Goal: Find contact information: Obtain details needed to contact an individual or organization

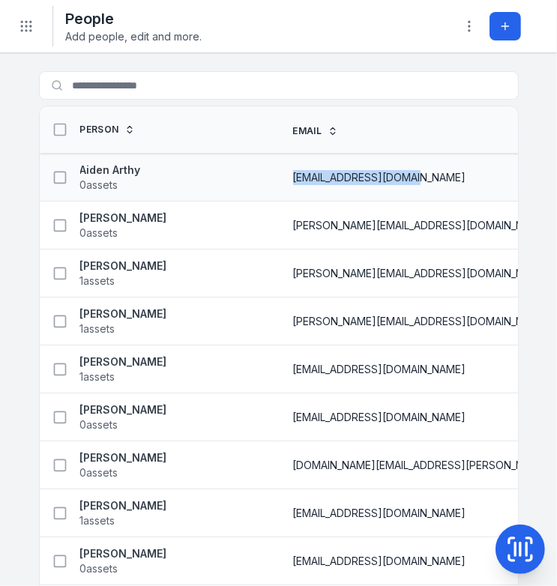
drag, startPoint x: 224, startPoint y: 175, endPoint x: 336, endPoint y: 178, distance: 111.8
click at [336, 178] on span "[EMAIL_ADDRESS][DOMAIN_NAME]" at bounding box center [379, 177] width 173 height 15
copy span "[EMAIL_ADDRESS][DOMAIN_NAME]"
click at [293, 225] on span "[PERSON_NAME][EMAIL_ADDRESS][DOMAIN_NAME]" at bounding box center [421, 225] width 257 height 15
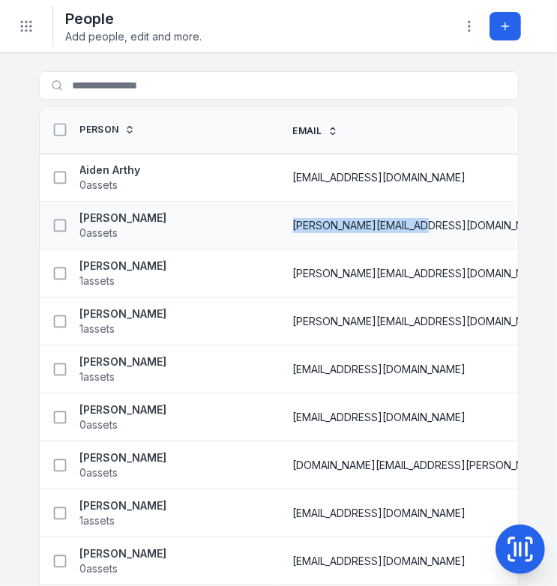
drag, startPoint x: 223, startPoint y: 226, endPoint x: 348, endPoint y: 226, distance: 125.2
click at [348, 226] on span "[PERSON_NAME][EMAIL_ADDRESS][DOMAIN_NAME]" at bounding box center [421, 225] width 257 height 15
copy span "[PERSON_NAME][EMAIL_ADDRESS][DOMAIN_NAME]"
drag, startPoint x: 222, startPoint y: 271, endPoint x: 240, endPoint y: 271, distance: 18.0
click at [293, 271] on span "[PERSON_NAME][EMAIL_ADDRESS][DOMAIN_NAME]" at bounding box center [421, 273] width 257 height 15
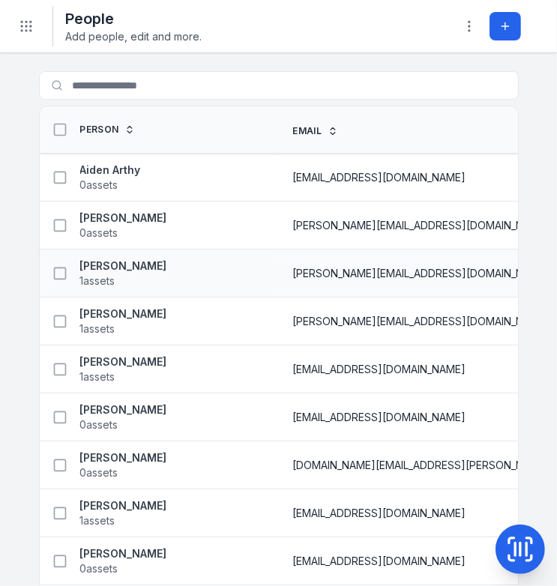
click at [275, 285] on td "[PERSON_NAME][EMAIL_ADDRESS][DOMAIN_NAME]" at bounding box center [463, 274] width 376 height 48
drag, startPoint x: 224, startPoint y: 271, endPoint x: 391, endPoint y: 274, distance: 166.5
click at [391, 274] on div "[PERSON_NAME][EMAIL_ADDRESS][DOMAIN_NAME]" at bounding box center [463, 273] width 340 height 15
copy span "[PERSON_NAME][EMAIL_ADDRESS][DOMAIN_NAME]"
drag, startPoint x: 224, startPoint y: 319, endPoint x: 398, endPoint y: 327, distance: 174.1
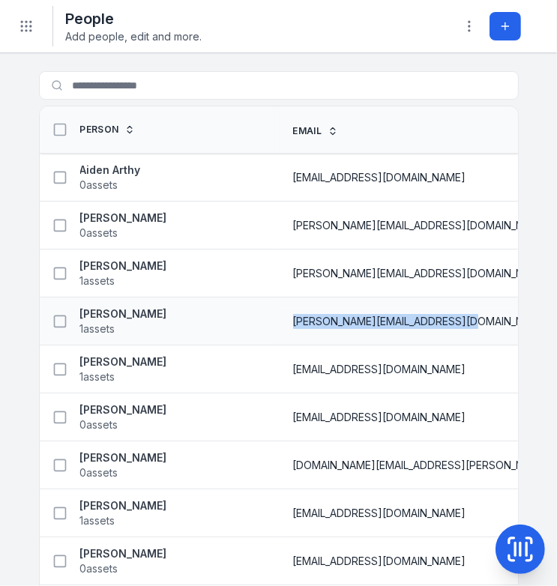
click at [398, 327] on div "[PERSON_NAME][EMAIL_ADDRESS][DOMAIN_NAME]" at bounding box center [463, 321] width 340 height 15
copy span "[PERSON_NAME][EMAIL_ADDRESS][DOMAIN_NAME]"
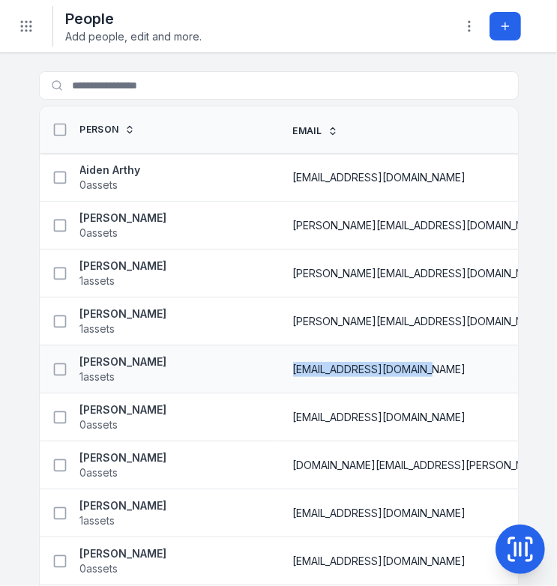
drag, startPoint x: 225, startPoint y: 369, endPoint x: 363, endPoint y: 366, distance: 138.0
click at [363, 366] on div "[EMAIL_ADDRESS][DOMAIN_NAME]" at bounding box center [463, 369] width 340 height 15
copy span "[EMAIL_ADDRESS][DOMAIN_NAME]"
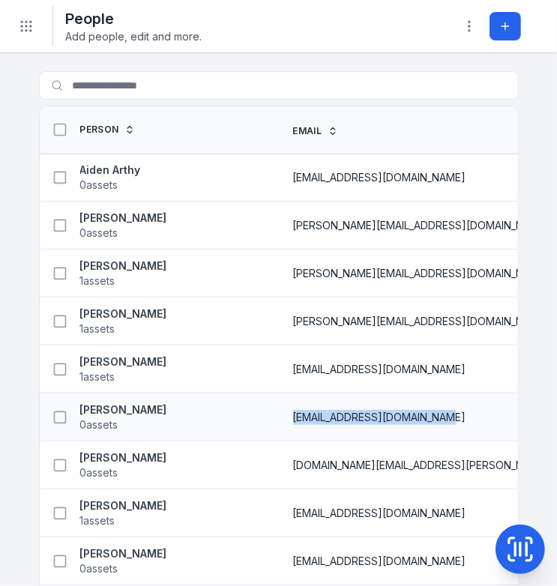
drag, startPoint x: 223, startPoint y: 417, endPoint x: 377, endPoint y: 417, distance: 154.5
click at [377, 417] on div "[EMAIL_ADDRESS][DOMAIN_NAME]" at bounding box center [463, 417] width 340 height 15
copy span "[EMAIL_ADDRESS][DOMAIN_NAME]"
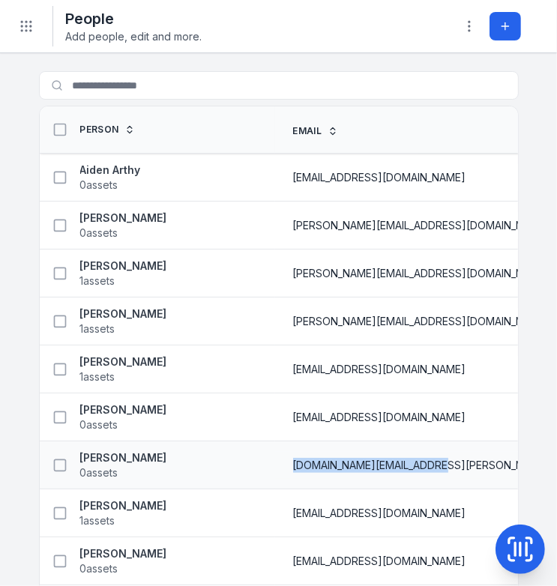
drag, startPoint x: 223, startPoint y: 463, endPoint x: 374, endPoint y: 462, distance: 150.7
click at [374, 462] on div "[DOMAIN_NAME][EMAIL_ADDRESS][PERSON_NAME][DOMAIN_NAME]" at bounding box center [463, 465] width 340 height 15
copy span "[DOMAIN_NAME][EMAIL_ADDRESS][PERSON_NAME][DOMAIN_NAME]"
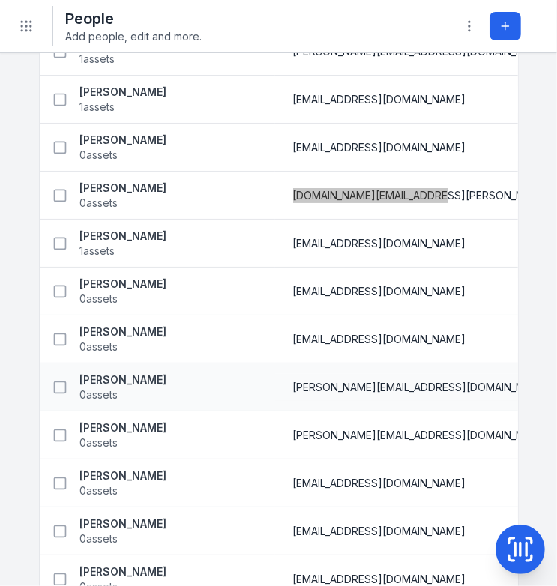
scroll to position [300, 0]
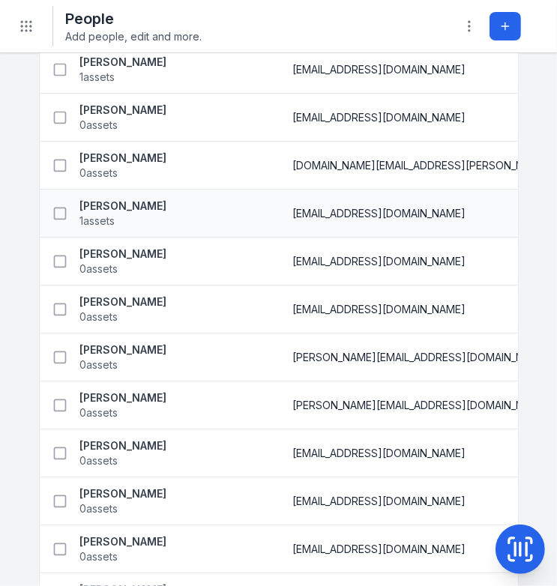
click at [293, 213] on span "[EMAIL_ADDRESS][DOMAIN_NAME]" at bounding box center [379, 213] width 173 height 15
drag, startPoint x: 223, startPoint y: 211, endPoint x: 345, endPoint y: 207, distance: 121.5
click at [345, 207] on span "[EMAIL_ADDRESS][DOMAIN_NAME]" at bounding box center [379, 213] width 173 height 15
copy span "[EMAIL_ADDRESS][DOMAIN_NAME]"
click at [293, 258] on span "[EMAIL_ADDRESS][DOMAIN_NAME]" at bounding box center [379, 261] width 173 height 15
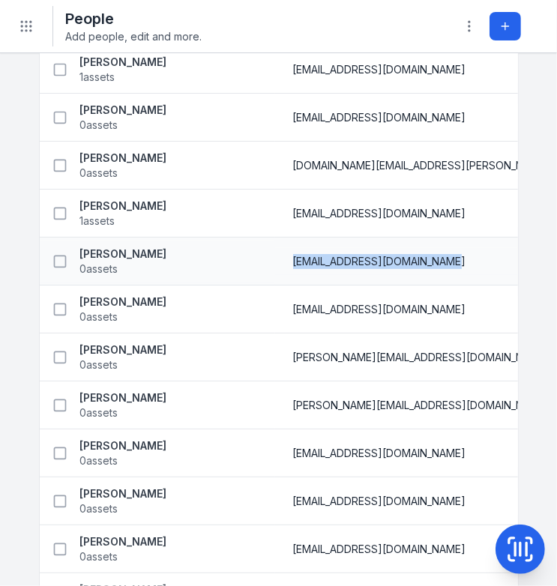
drag, startPoint x: 223, startPoint y: 259, endPoint x: 389, endPoint y: 258, distance: 166.5
click at [389, 258] on div "[EMAIL_ADDRESS][DOMAIN_NAME]" at bounding box center [463, 261] width 340 height 15
copy span "[EMAIL_ADDRESS][DOMAIN_NAME]"
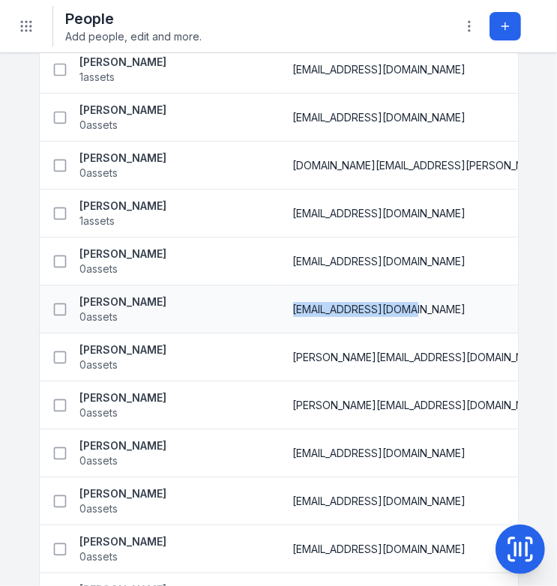
drag, startPoint x: 222, startPoint y: 307, endPoint x: 338, endPoint y: 308, distance: 116.2
click at [338, 308] on span "[EMAIL_ADDRESS][DOMAIN_NAME]" at bounding box center [379, 309] width 173 height 15
copy span "[EMAIL_ADDRESS][DOMAIN_NAME]"
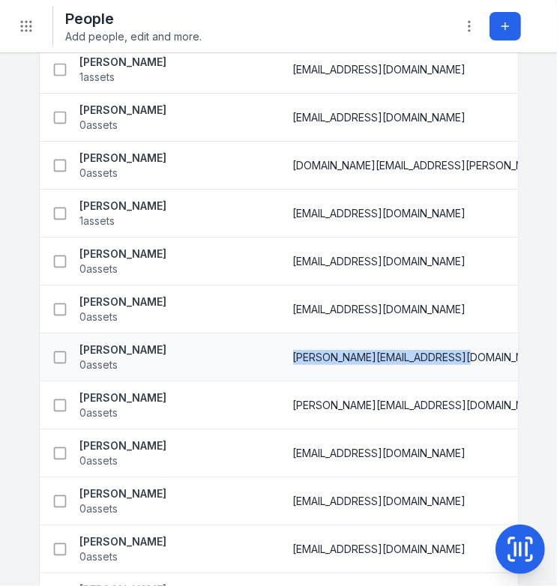
drag, startPoint x: 223, startPoint y: 355, endPoint x: 382, endPoint y: 360, distance: 159.8
click at [382, 360] on div "[PERSON_NAME][EMAIL_ADDRESS][DOMAIN_NAME]" at bounding box center [463, 357] width 340 height 15
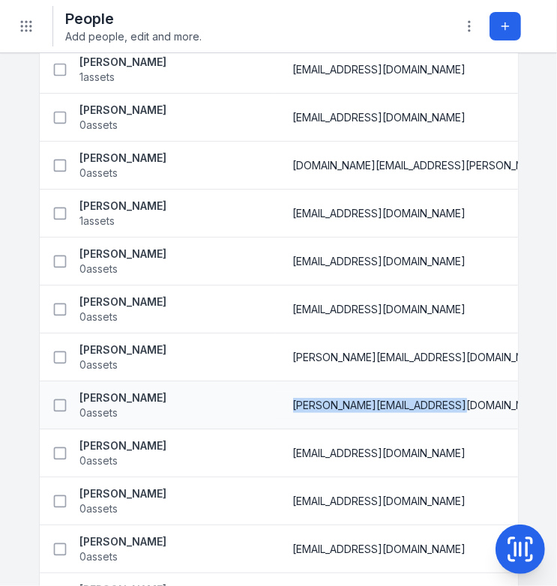
drag, startPoint x: 222, startPoint y: 403, endPoint x: 382, endPoint y: 406, distance: 159.8
click at [382, 406] on div "[PERSON_NAME][EMAIL_ADDRESS][DOMAIN_NAME]" at bounding box center [463, 405] width 376 height 27
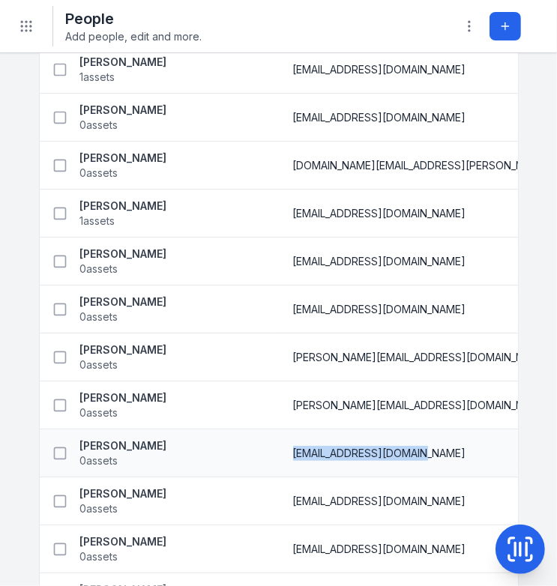
drag, startPoint x: 224, startPoint y: 451, endPoint x: 355, endPoint y: 454, distance: 130.5
click at [355, 454] on div "[EMAIL_ADDRESS][DOMAIN_NAME]" at bounding box center [463, 453] width 340 height 15
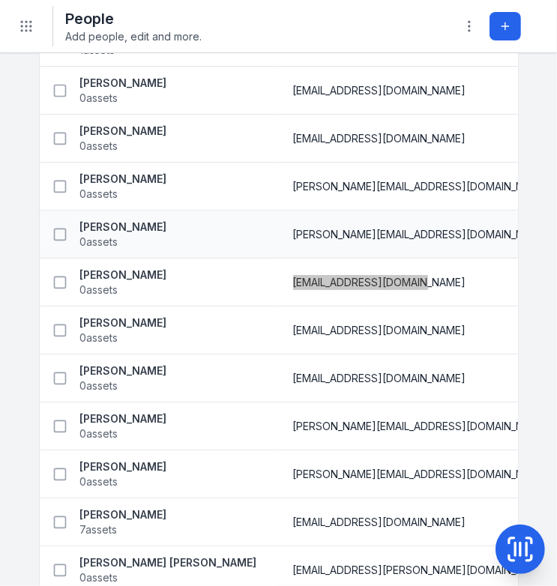
scroll to position [540, 0]
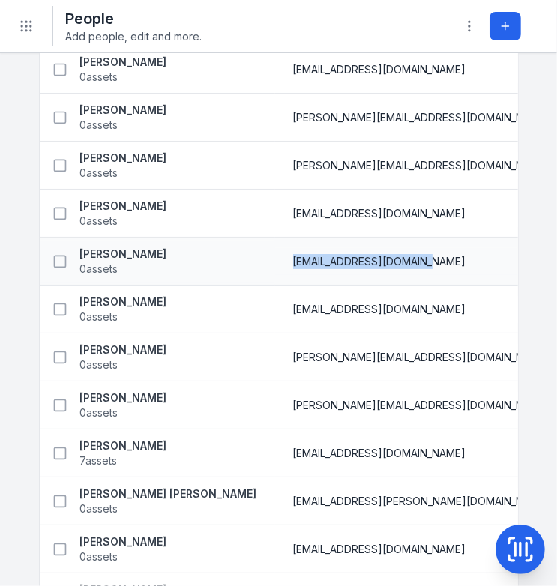
drag, startPoint x: 224, startPoint y: 261, endPoint x: 357, endPoint y: 258, distance: 132.8
click at [357, 258] on span "[EMAIL_ADDRESS][DOMAIN_NAME]" at bounding box center [379, 261] width 173 height 15
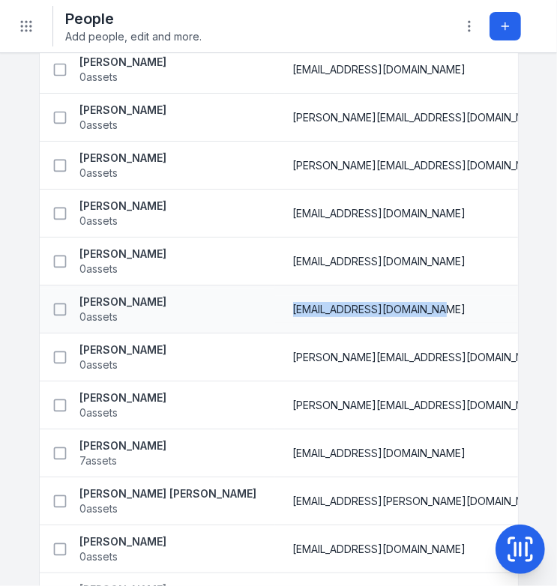
drag, startPoint x: 224, startPoint y: 307, endPoint x: 366, endPoint y: 307, distance: 141.7
click at [366, 307] on div "[EMAIL_ADDRESS][DOMAIN_NAME]" at bounding box center [463, 309] width 340 height 15
drag, startPoint x: 219, startPoint y: 354, endPoint x: 236, endPoint y: 354, distance: 17.2
click at [275, 354] on div "[PERSON_NAME][EMAIL_ADDRESS][DOMAIN_NAME]" at bounding box center [463, 357] width 376 height 27
click at [275, 368] on div "[PERSON_NAME][EMAIL_ADDRESS][DOMAIN_NAME]" at bounding box center [463, 357] width 376 height 27
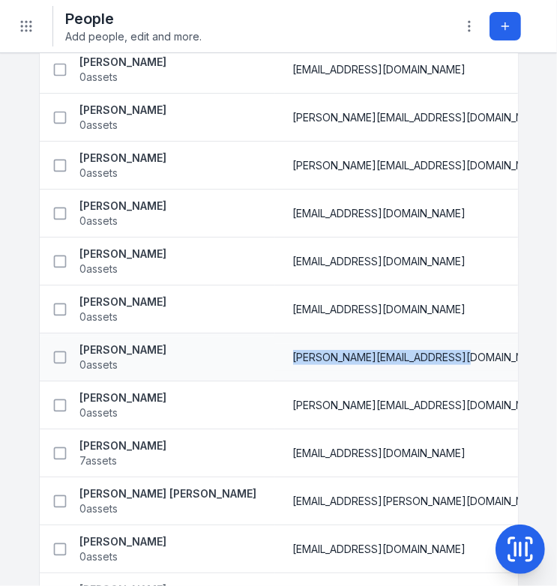
drag, startPoint x: 223, startPoint y: 355, endPoint x: 392, endPoint y: 354, distance: 169.5
click at [392, 354] on div "[PERSON_NAME][EMAIL_ADDRESS][DOMAIN_NAME]" at bounding box center [463, 357] width 340 height 15
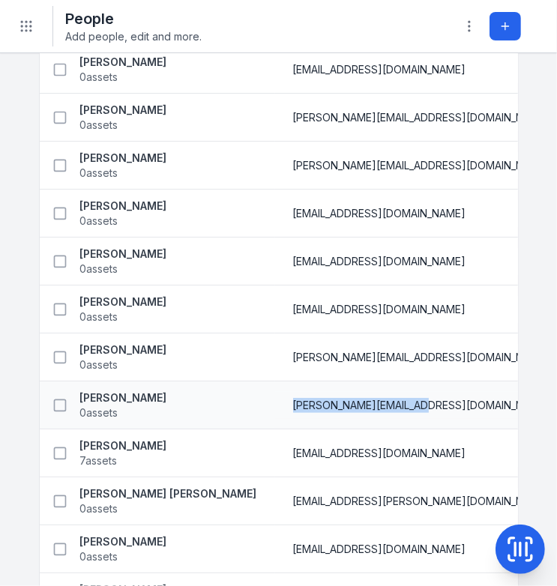
drag, startPoint x: 223, startPoint y: 404, endPoint x: 349, endPoint y: 405, distance: 126.0
click at [349, 405] on div "[PERSON_NAME][EMAIL_ADDRESS][DOMAIN_NAME]" at bounding box center [463, 405] width 340 height 15
drag, startPoint x: 223, startPoint y: 453, endPoint x: 402, endPoint y: 450, distance: 179.2
click at [402, 450] on span "[EMAIL_ADDRESS][DOMAIN_NAME]" at bounding box center [379, 453] width 173 height 15
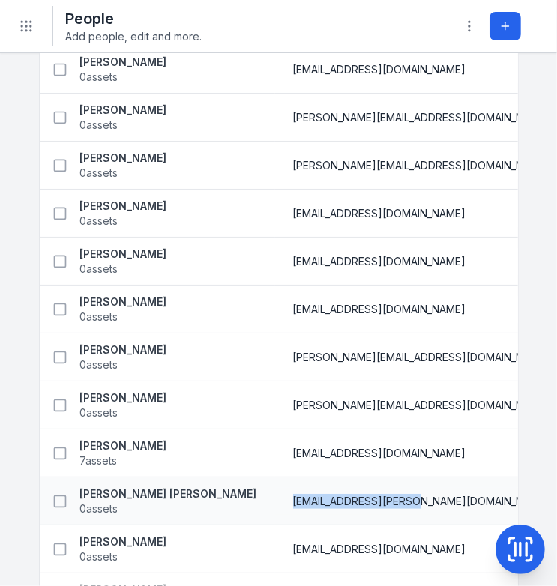
drag, startPoint x: 223, startPoint y: 499, endPoint x: 352, endPoint y: 500, distance: 128.2
click at [352, 500] on div "[EMAIL_ADDRESS][PERSON_NAME][DOMAIN_NAME]" at bounding box center [463, 501] width 340 height 15
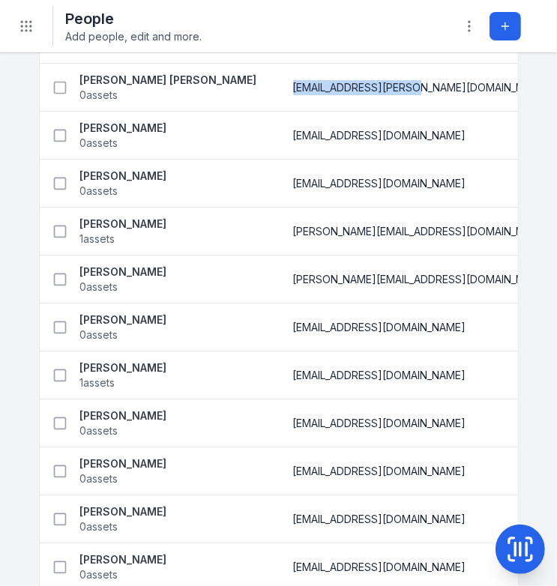
scroll to position [960, 0]
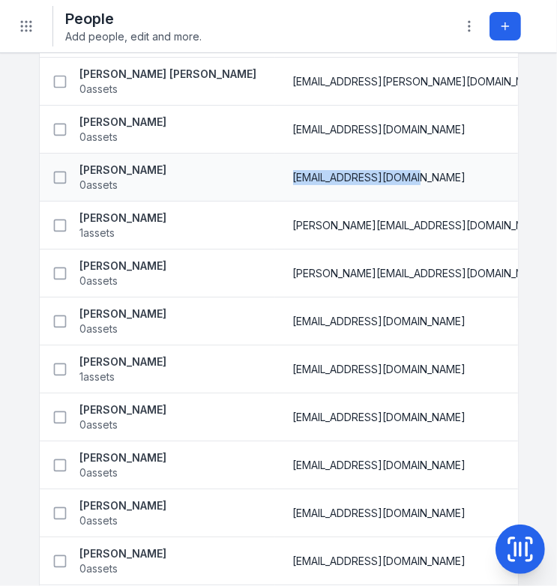
drag, startPoint x: 224, startPoint y: 176, endPoint x: 358, endPoint y: 179, distance: 134.3
click at [358, 179] on div "[EMAIL_ADDRESS][DOMAIN_NAME]" at bounding box center [463, 177] width 340 height 15
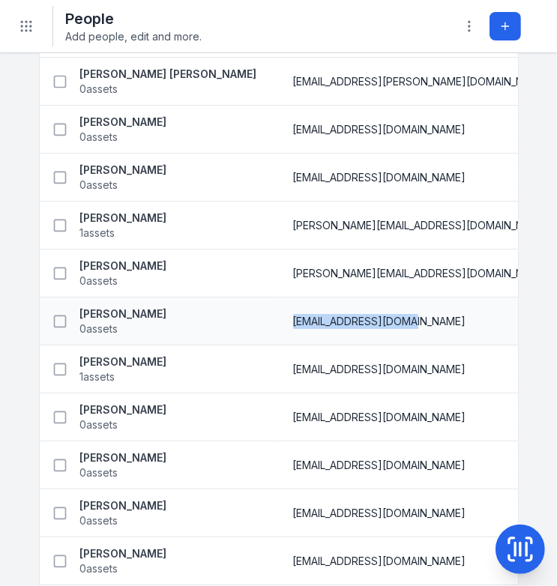
drag, startPoint x: 224, startPoint y: 318, endPoint x: 350, endPoint y: 321, distance: 126.0
click at [350, 321] on div "[EMAIL_ADDRESS][DOMAIN_NAME]" at bounding box center [463, 321] width 340 height 15
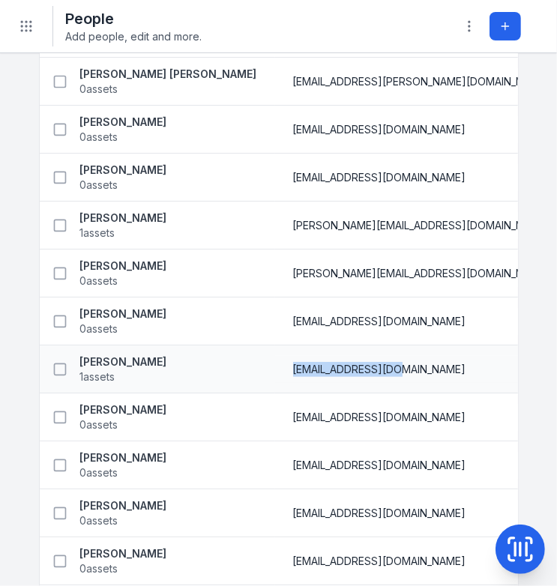
drag, startPoint x: 223, startPoint y: 367, endPoint x: 335, endPoint y: 370, distance: 111.8
click at [335, 370] on div "[EMAIL_ADDRESS][DOMAIN_NAME]" at bounding box center [463, 369] width 340 height 15
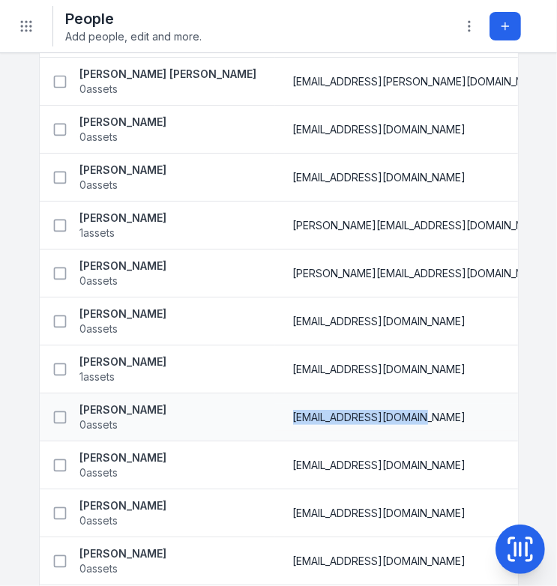
drag, startPoint x: 224, startPoint y: 415, endPoint x: 358, endPoint y: 417, distance: 134.2
click at [358, 417] on div "[EMAIL_ADDRESS][DOMAIN_NAME]" at bounding box center [463, 417] width 340 height 15
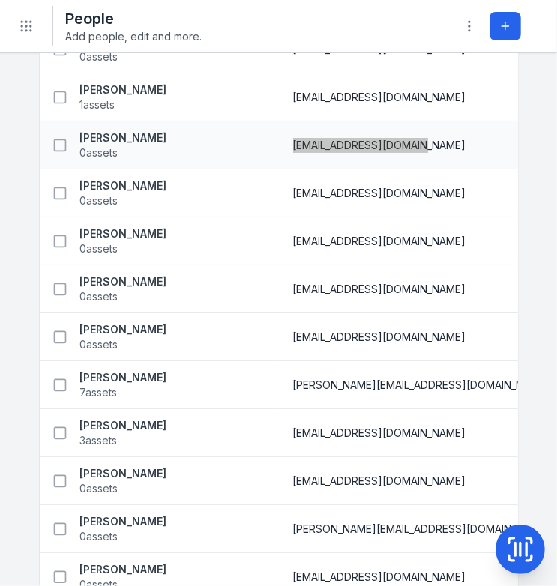
scroll to position [1260, 0]
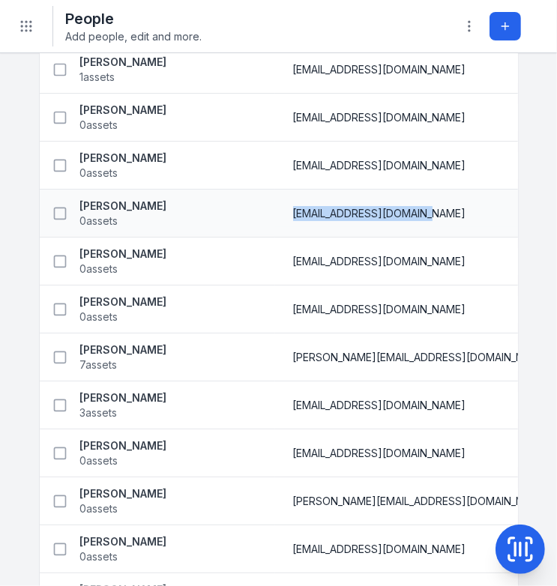
drag, startPoint x: 224, startPoint y: 211, endPoint x: 357, endPoint y: 213, distance: 132.7
click at [357, 213] on div "[EMAIL_ADDRESS][DOMAIN_NAME]" at bounding box center [463, 213] width 340 height 15
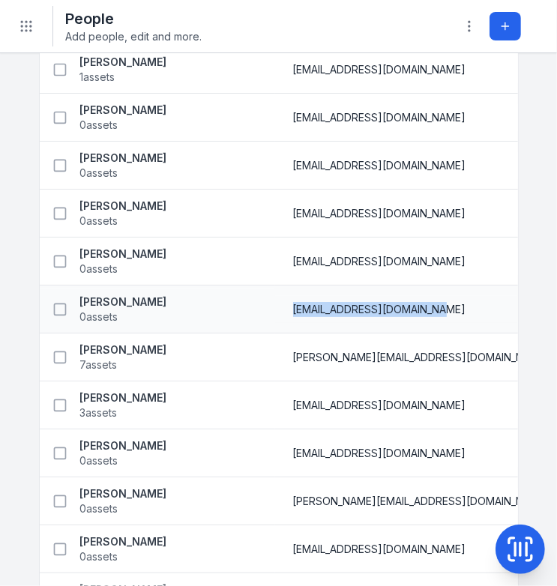
drag, startPoint x: 223, startPoint y: 307, endPoint x: 377, endPoint y: 309, distance: 153.7
click at [377, 309] on div "[EMAIL_ADDRESS][DOMAIN_NAME]" at bounding box center [463, 309] width 340 height 15
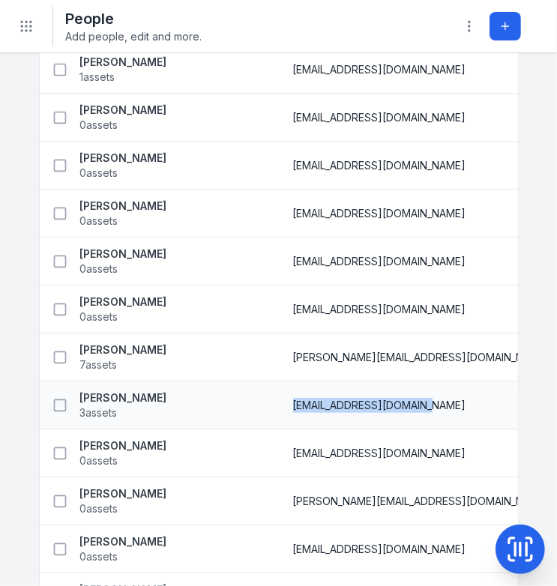
drag, startPoint x: 224, startPoint y: 403, endPoint x: 350, endPoint y: 402, distance: 126.0
click at [350, 402] on div "[EMAIL_ADDRESS][DOMAIN_NAME]" at bounding box center [463, 405] width 340 height 15
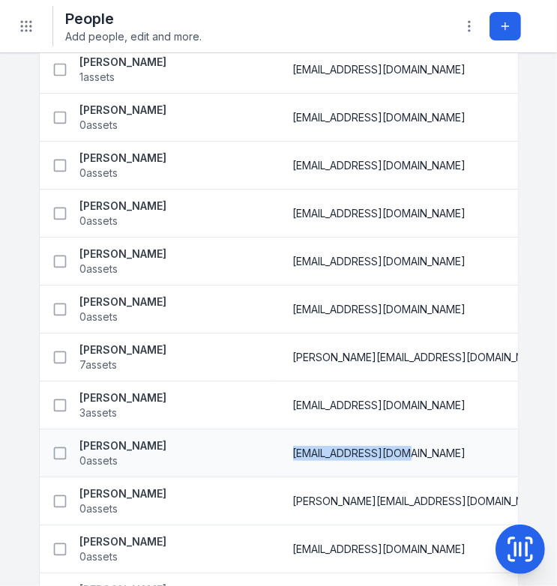
drag, startPoint x: 224, startPoint y: 453, endPoint x: 330, endPoint y: 453, distance: 105.7
click at [330, 453] on span "[EMAIL_ADDRESS][DOMAIN_NAME]" at bounding box center [379, 453] width 173 height 15
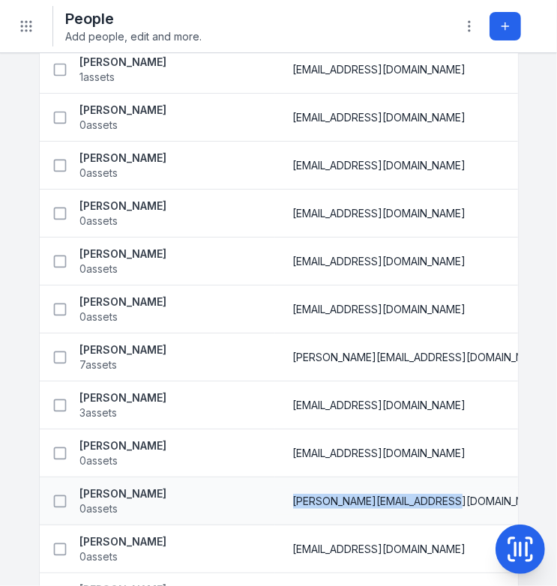
drag, startPoint x: 223, startPoint y: 499, endPoint x: 373, endPoint y: 498, distance: 149.2
click at [373, 498] on div "[PERSON_NAME][EMAIL_ADDRESS][DOMAIN_NAME]" at bounding box center [463, 501] width 340 height 15
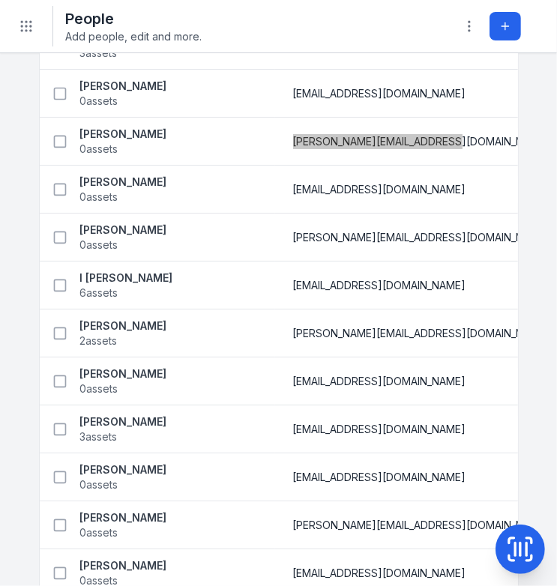
scroll to position [1560, 0]
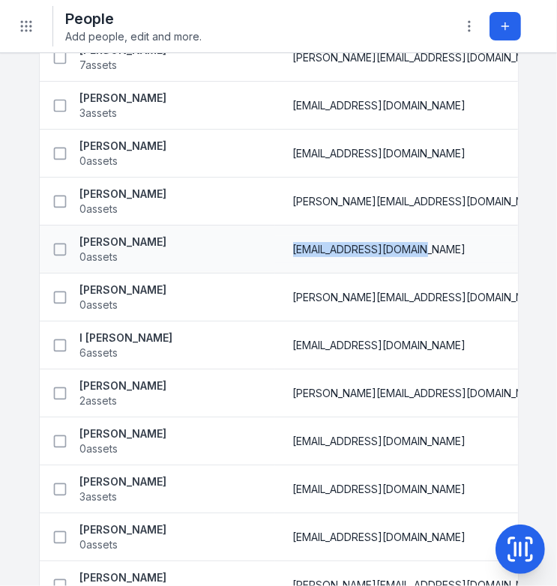
drag, startPoint x: 244, startPoint y: 247, endPoint x: 387, endPoint y: 250, distance: 143.3
click at [387, 250] on div "[EMAIL_ADDRESS][DOMAIN_NAME]" at bounding box center [463, 249] width 340 height 15
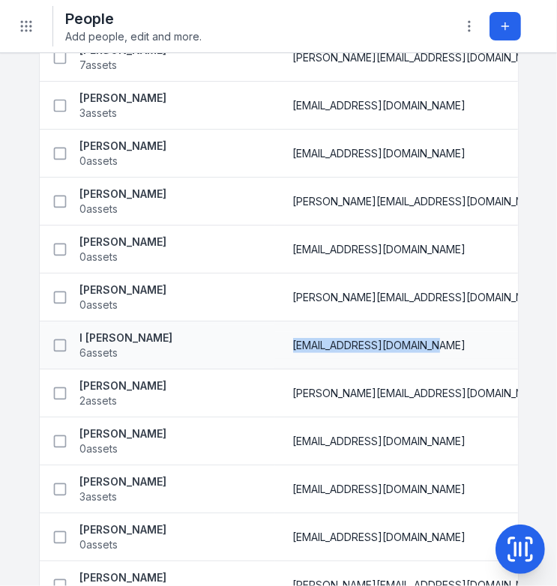
drag, startPoint x: 245, startPoint y: 345, endPoint x: 390, endPoint y: 343, distance: 144.7
click at [390, 343] on div "[EMAIL_ADDRESS][DOMAIN_NAME]" at bounding box center [463, 345] width 340 height 15
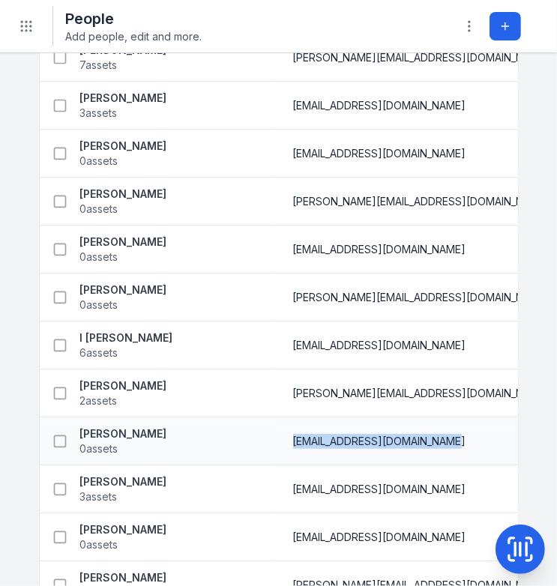
drag, startPoint x: 243, startPoint y: 440, endPoint x: 395, endPoint y: 442, distance: 152.2
click at [395, 442] on div "[EMAIL_ADDRESS][DOMAIN_NAME]" at bounding box center [463, 441] width 340 height 15
click at [275, 442] on div "[EMAIL_ADDRESS][DOMAIN_NAME]" at bounding box center [463, 441] width 376 height 27
click at [293, 444] on span "[EMAIL_ADDRESS][DOMAIN_NAME]" at bounding box center [379, 441] width 173 height 15
click at [275, 441] on div "[EMAIL_ADDRESS][DOMAIN_NAME]" at bounding box center [463, 441] width 376 height 27
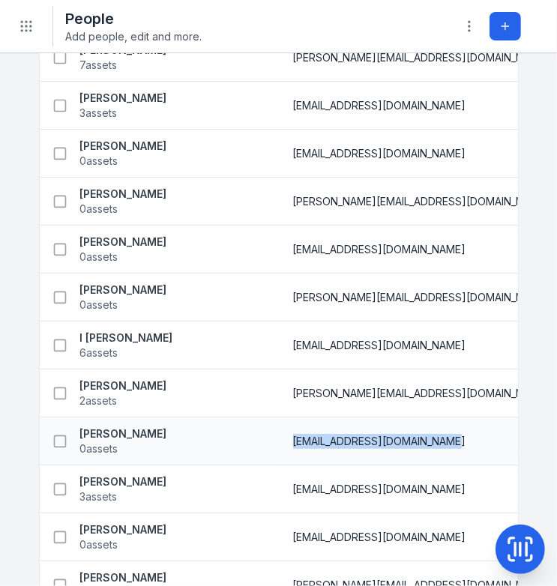
drag, startPoint x: 392, startPoint y: 440, endPoint x: 239, endPoint y: 439, distance: 153.0
click at [275, 439] on div "[EMAIL_ADDRESS][DOMAIN_NAME]" at bounding box center [463, 441] width 376 height 27
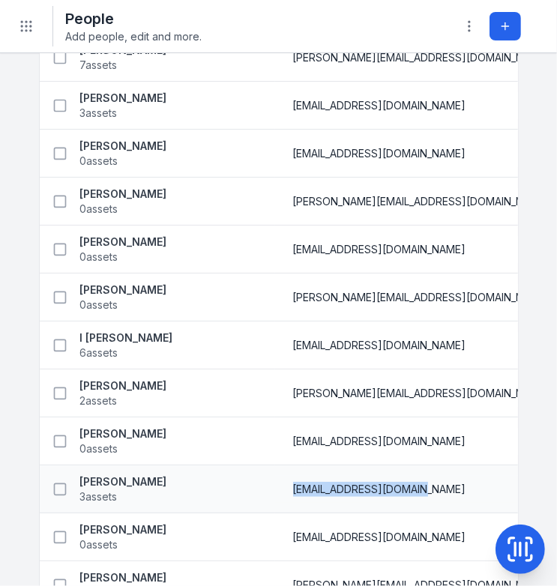
drag, startPoint x: 243, startPoint y: 486, endPoint x: 367, endPoint y: 492, distance: 124.6
click at [367, 492] on span "[EMAIL_ADDRESS][DOMAIN_NAME]" at bounding box center [379, 489] width 173 height 15
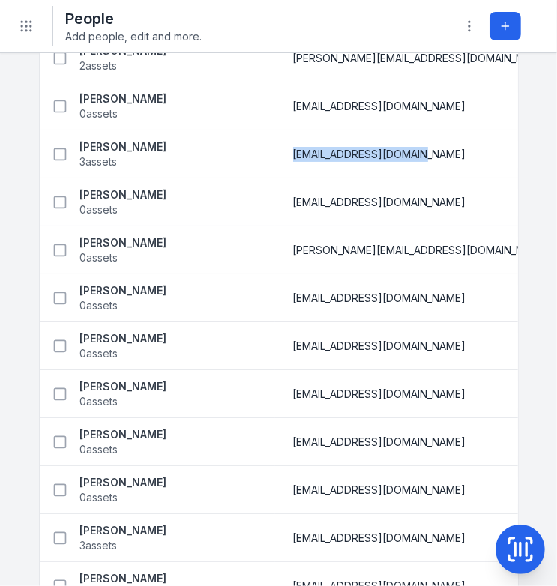
scroll to position [1904, 0]
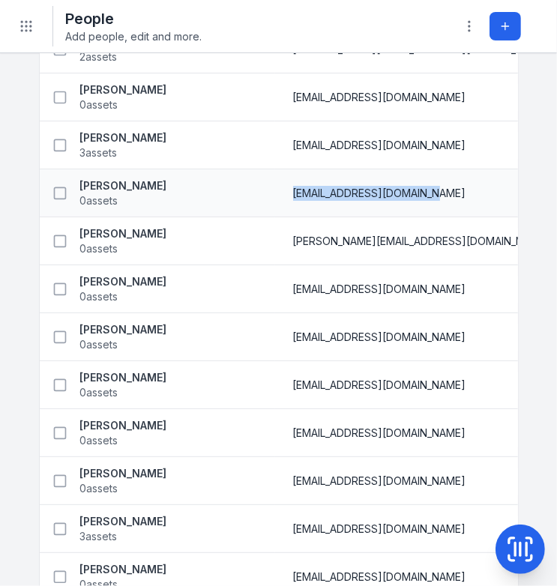
drag, startPoint x: 244, startPoint y: 189, endPoint x: 388, endPoint y: 195, distance: 144.1
click at [388, 195] on div "[EMAIL_ADDRESS][DOMAIN_NAME]" at bounding box center [463, 193] width 340 height 15
click at [275, 237] on div "[PERSON_NAME][EMAIL_ADDRESS][DOMAIN_NAME]" at bounding box center [463, 241] width 376 height 27
click at [275, 241] on div "[PERSON_NAME][EMAIL_ADDRESS][DOMAIN_NAME]" at bounding box center [463, 241] width 376 height 27
click at [293, 238] on span "[PERSON_NAME][EMAIL_ADDRESS][DOMAIN_NAME]" at bounding box center [421, 241] width 257 height 15
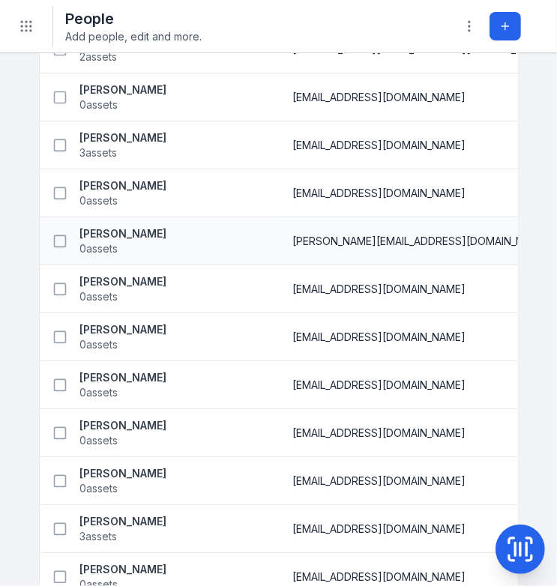
click at [275, 240] on div "[PERSON_NAME][EMAIL_ADDRESS][DOMAIN_NAME]" at bounding box center [463, 241] width 376 height 27
drag, startPoint x: 361, startPoint y: 234, endPoint x: 237, endPoint y: 239, distance: 124.6
click at [275, 239] on div "[PERSON_NAME][EMAIL_ADDRESS][DOMAIN_NAME]" at bounding box center [463, 241] width 376 height 27
click at [293, 287] on span "[EMAIL_ADDRESS][DOMAIN_NAME]" at bounding box center [379, 289] width 173 height 15
drag, startPoint x: 240, startPoint y: 288, endPoint x: 356, endPoint y: 293, distance: 116.3
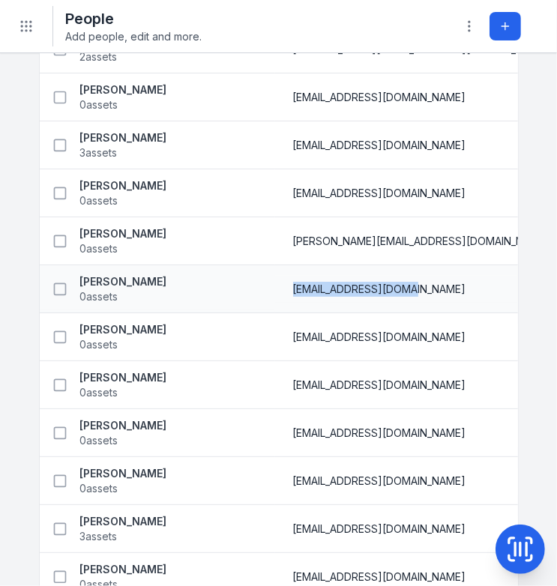
click at [356, 293] on div "[EMAIL_ADDRESS][DOMAIN_NAME]" at bounding box center [463, 289] width 376 height 27
click at [293, 337] on span "[EMAIL_ADDRESS][DOMAIN_NAME]" at bounding box center [379, 337] width 173 height 15
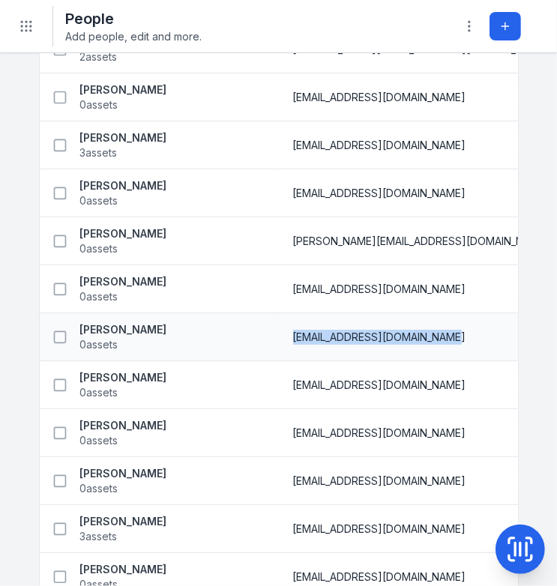
drag, startPoint x: 241, startPoint y: 334, endPoint x: 392, endPoint y: 341, distance: 150.9
click at [392, 341] on div "[EMAIL_ADDRESS][DOMAIN_NAME]" at bounding box center [463, 337] width 376 height 27
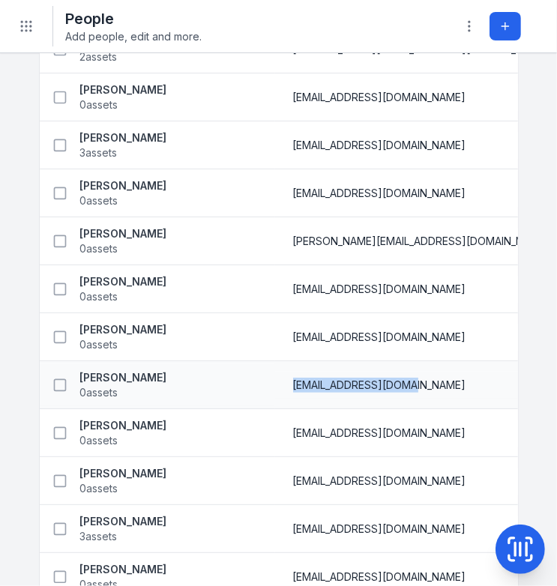
drag, startPoint x: 244, startPoint y: 382, endPoint x: 361, endPoint y: 384, distance: 117.8
click at [361, 384] on div "[EMAIL_ADDRESS][DOMAIN_NAME]" at bounding box center [463, 385] width 340 height 15
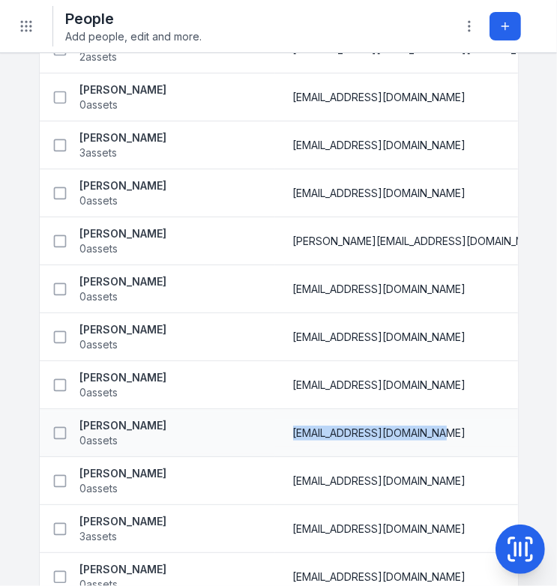
drag, startPoint x: 241, startPoint y: 430, endPoint x: 382, endPoint y: 436, distance: 141.1
click at [382, 436] on div "[EMAIL_ADDRESS][DOMAIN_NAME]" at bounding box center [463, 433] width 376 height 27
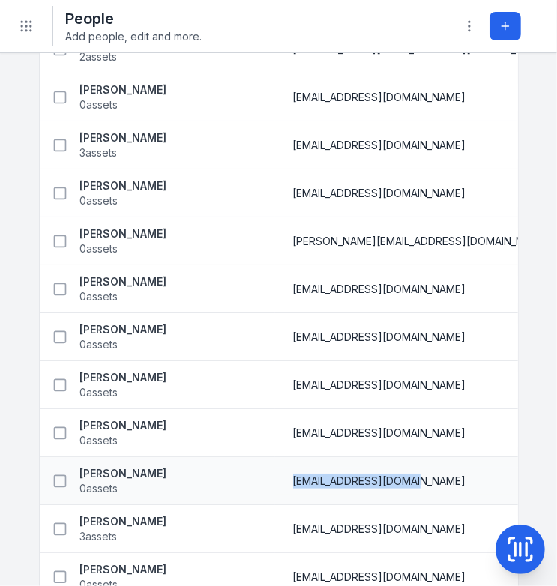
drag, startPoint x: 241, startPoint y: 480, endPoint x: 363, endPoint y: 487, distance: 122.4
click at [363, 487] on div "[EMAIL_ADDRESS][DOMAIN_NAME]" at bounding box center [463, 481] width 376 height 27
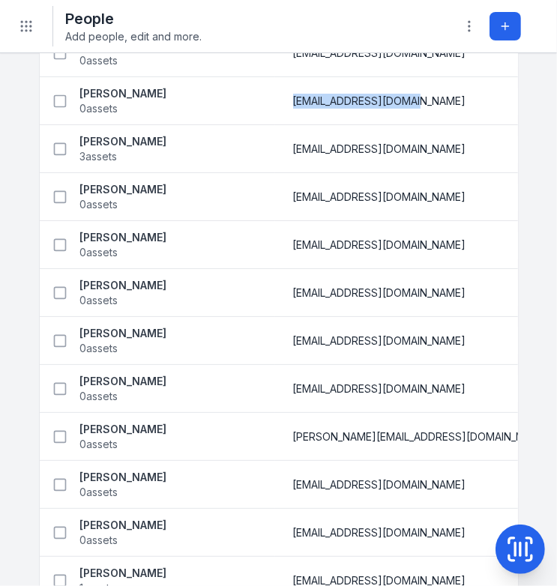
scroll to position [2298, 0]
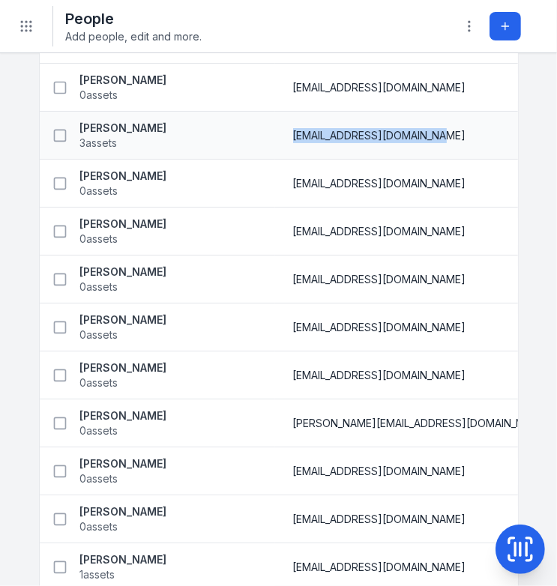
drag, startPoint x: 244, startPoint y: 134, endPoint x: 393, endPoint y: 138, distance: 149.3
click at [393, 138] on div "[EMAIL_ADDRESS][DOMAIN_NAME]" at bounding box center [463, 135] width 340 height 15
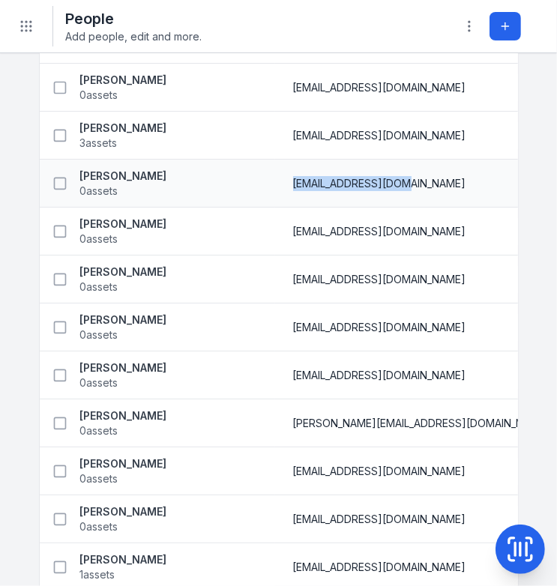
drag, startPoint x: 240, startPoint y: 180, endPoint x: 366, endPoint y: 187, distance: 126.2
click at [366, 187] on div "[EMAIL_ADDRESS][DOMAIN_NAME]" at bounding box center [463, 183] width 376 height 27
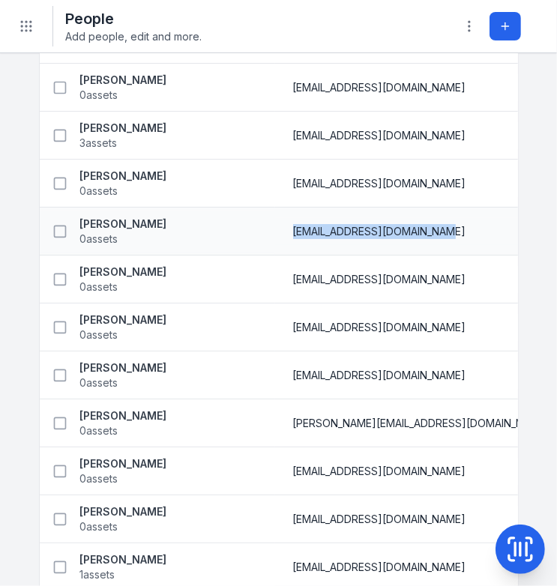
drag, startPoint x: 240, startPoint y: 228, endPoint x: 437, endPoint y: 235, distance: 197.4
click at [437, 235] on div "[EMAIL_ADDRESS][DOMAIN_NAME]" at bounding box center [463, 231] width 376 height 27
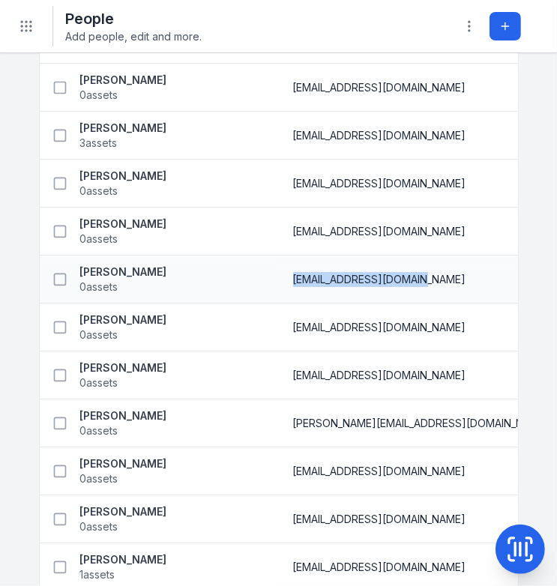
drag, startPoint x: 240, startPoint y: 276, endPoint x: 381, endPoint y: 281, distance: 141.1
click at [381, 281] on div "[EMAIL_ADDRESS][DOMAIN_NAME]" at bounding box center [463, 279] width 376 height 27
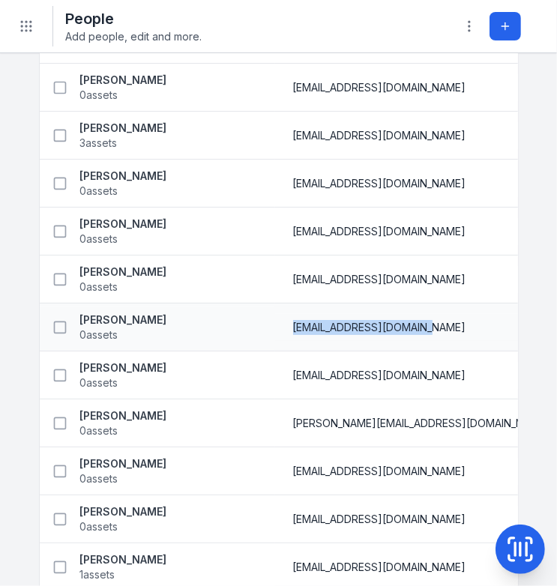
drag, startPoint x: 240, startPoint y: 326, endPoint x: 378, endPoint y: 327, distance: 138.0
click at [378, 327] on div "[EMAIL_ADDRESS][DOMAIN_NAME]" at bounding box center [463, 327] width 376 height 27
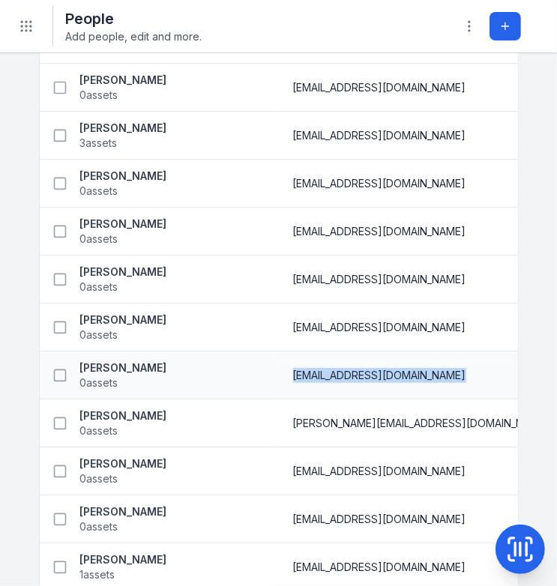
drag, startPoint x: 235, startPoint y: 370, endPoint x: 422, endPoint y: 381, distance: 187.8
click at [422, 381] on div "[EMAIL_ADDRESS][DOMAIN_NAME]" at bounding box center [463, 375] width 376 height 27
click at [339, 407] on td "[PERSON_NAME][EMAIL_ADDRESS][DOMAIN_NAME]" at bounding box center [463, 424] width 376 height 48
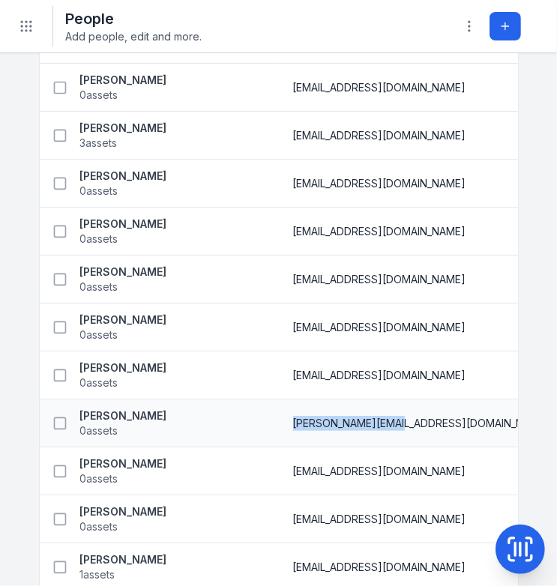
drag, startPoint x: 244, startPoint y: 422, endPoint x: 361, endPoint y: 424, distance: 117.8
click at [361, 424] on div "[PERSON_NAME][EMAIL_ADDRESS][DOMAIN_NAME]" at bounding box center [463, 423] width 340 height 15
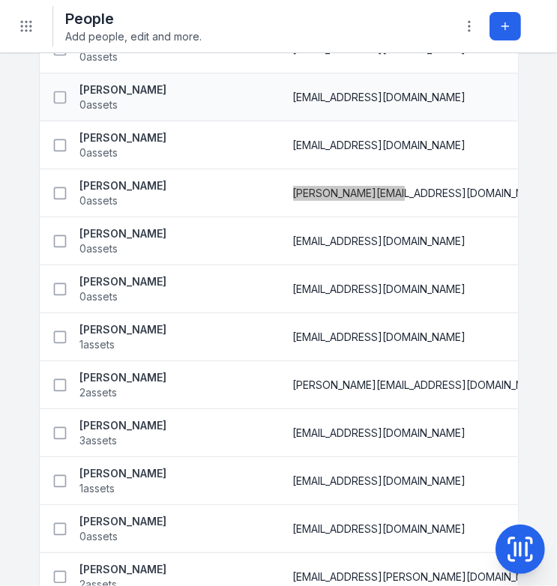
scroll to position [2538, 0]
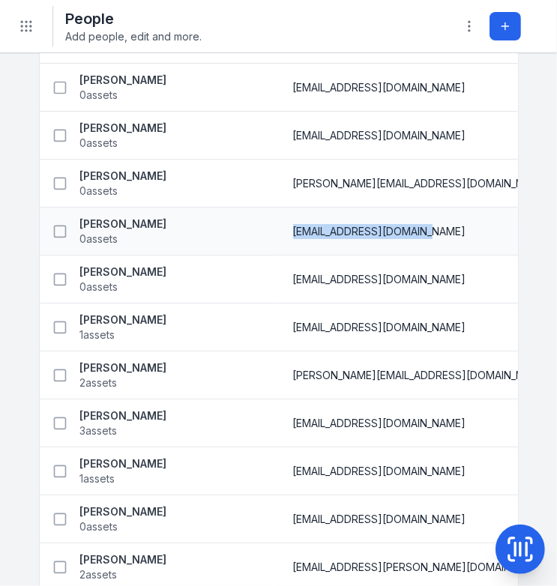
drag, startPoint x: 243, startPoint y: 228, endPoint x: 391, endPoint y: 232, distance: 147.8
click at [391, 232] on div "[EMAIL_ADDRESS][DOMAIN_NAME]" at bounding box center [463, 231] width 340 height 15
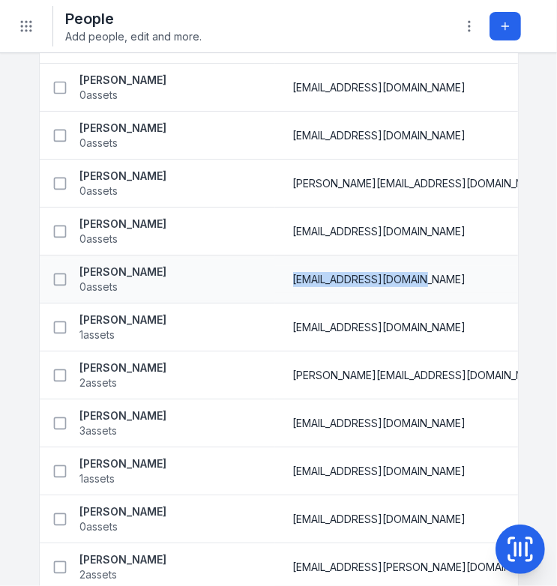
drag, startPoint x: 240, startPoint y: 276, endPoint x: 378, endPoint y: 285, distance: 138.3
click at [378, 285] on div "[EMAIL_ADDRESS][DOMAIN_NAME]" at bounding box center [463, 279] width 376 height 27
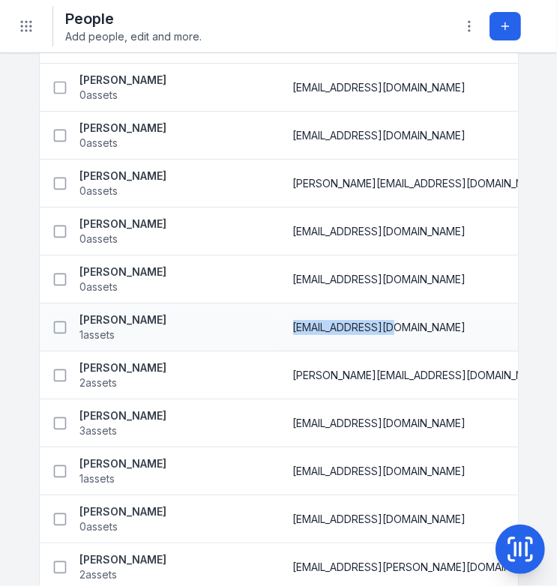
drag, startPoint x: 246, startPoint y: 328, endPoint x: 385, endPoint y: 336, distance: 139.7
click at [385, 336] on div "[EMAIL_ADDRESS][DOMAIN_NAME]" at bounding box center [463, 327] width 376 height 27
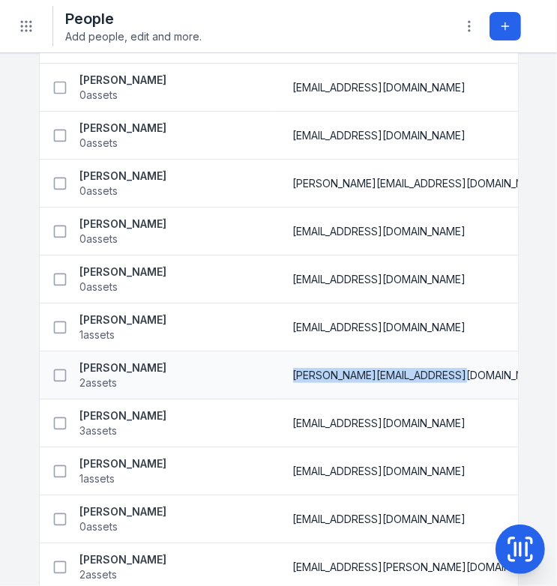
drag, startPoint x: 243, startPoint y: 370, endPoint x: 409, endPoint y: 376, distance: 166.6
click at [409, 376] on div "[PERSON_NAME][EMAIL_ADDRESS][DOMAIN_NAME]" at bounding box center [463, 375] width 340 height 15
drag, startPoint x: 241, startPoint y: 420, endPoint x: 417, endPoint y: 426, distance: 176.3
click at [417, 426] on div "[EMAIL_ADDRESS][DOMAIN_NAME]" at bounding box center [463, 423] width 376 height 27
click at [293, 470] on span "[EMAIL_ADDRESS][DOMAIN_NAME]" at bounding box center [379, 471] width 173 height 15
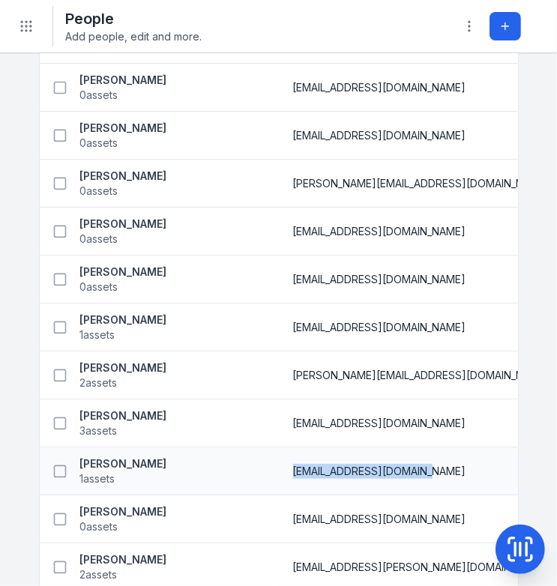
drag, startPoint x: 243, startPoint y: 470, endPoint x: 383, endPoint y: 478, distance: 140.5
click at [383, 478] on div "[EMAIL_ADDRESS][DOMAIN_NAME]" at bounding box center [463, 471] width 376 height 27
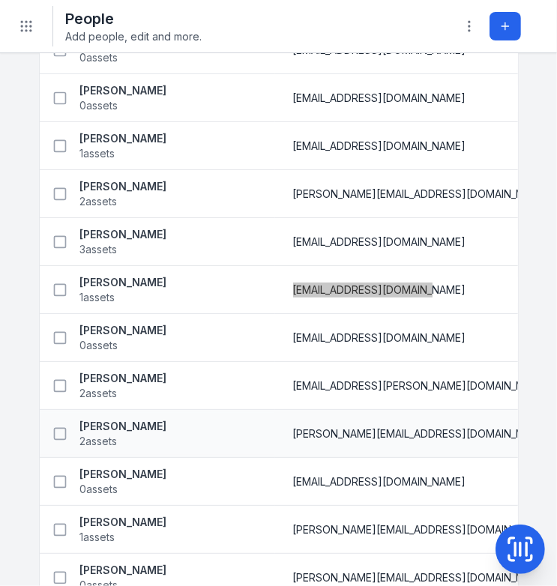
scroll to position [2778, 0]
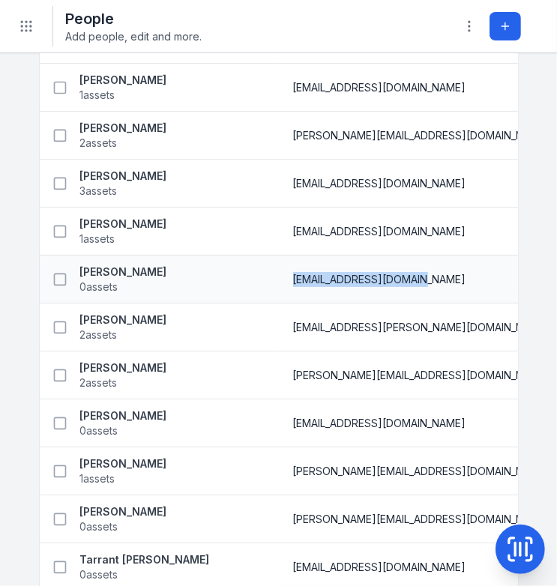
drag, startPoint x: 237, startPoint y: 275, endPoint x: 390, endPoint y: 283, distance: 153.2
click at [390, 283] on div "[EMAIL_ADDRESS][DOMAIN_NAME]" at bounding box center [463, 279] width 376 height 27
click at [275, 326] on div "[EMAIL_ADDRESS][PERSON_NAME][DOMAIN_NAME]" at bounding box center [463, 327] width 376 height 27
drag, startPoint x: 240, startPoint y: 322, endPoint x: 247, endPoint y: 323, distance: 7.5
click at [275, 323] on div "[EMAIL_ADDRESS][PERSON_NAME][DOMAIN_NAME]" at bounding box center [463, 327] width 376 height 27
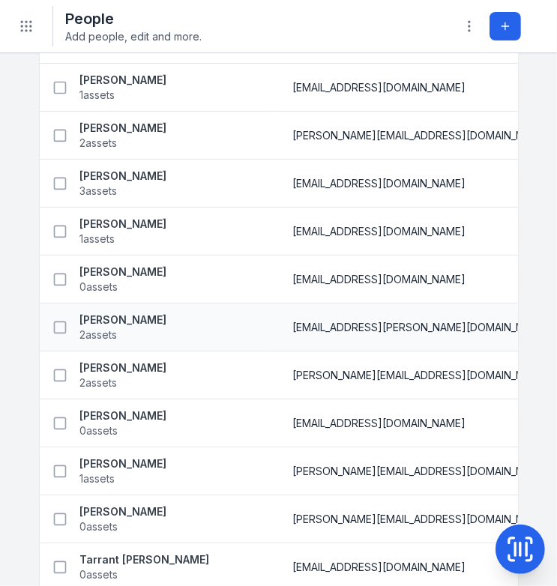
click at [402, 328] on div "[EMAIL_ADDRESS][PERSON_NAME][DOMAIN_NAME]" at bounding box center [463, 327] width 340 height 15
drag, startPoint x: 243, startPoint y: 323, endPoint x: 397, endPoint y: 334, distance: 154.1
click at [397, 334] on div "[EMAIL_ADDRESS][PERSON_NAME][DOMAIN_NAME]" at bounding box center [463, 327] width 376 height 27
drag, startPoint x: 243, startPoint y: 374, endPoint x: 414, endPoint y: 378, distance: 171.0
click at [414, 378] on div "[PERSON_NAME][EMAIL_ADDRESS][DOMAIN_NAME]" at bounding box center [463, 375] width 340 height 15
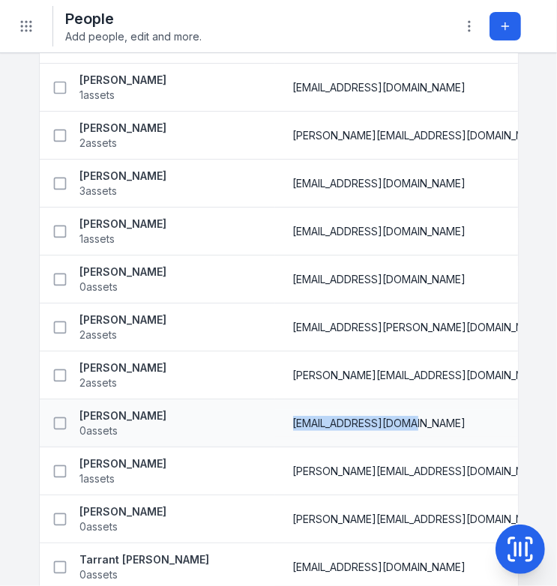
drag, startPoint x: 240, startPoint y: 419, endPoint x: 352, endPoint y: 425, distance: 111.9
click at [352, 425] on div "[EMAIL_ADDRESS][DOMAIN_NAME]" at bounding box center [463, 423] width 376 height 27
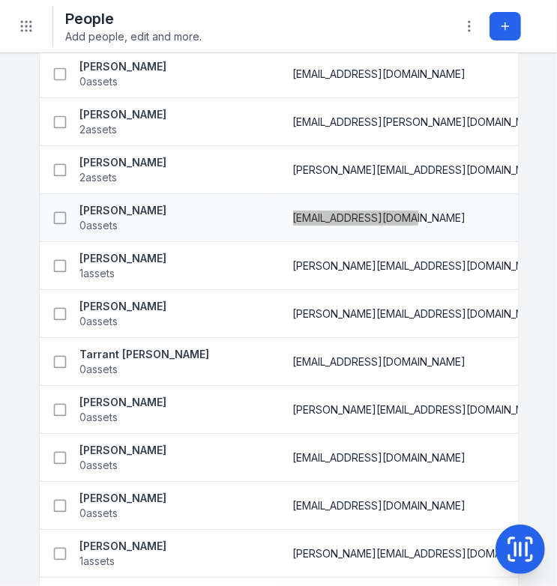
scroll to position [3017, 0]
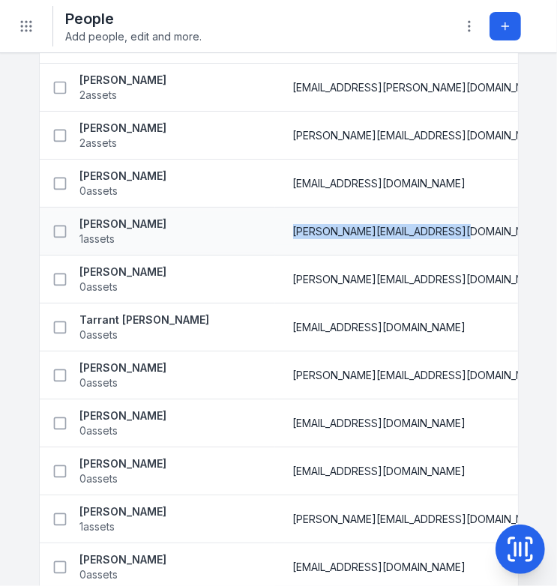
drag, startPoint x: 246, startPoint y: 231, endPoint x: 415, endPoint y: 234, distance: 168.7
click at [415, 234] on div "[PERSON_NAME][EMAIL_ADDRESS][DOMAIN_NAME]" at bounding box center [463, 231] width 340 height 15
click at [408, 260] on td "[PERSON_NAME][EMAIL_ADDRESS][DOMAIN_NAME]" at bounding box center [463, 280] width 376 height 48
drag, startPoint x: 242, startPoint y: 230, endPoint x: 414, endPoint y: 237, distance: 171.9
click at [414, 237] on div "[PERSON_NAME][EMAIL_ADDRESS][DOMAIN_NAME]" at bounding box center [463, 231] width 376 height 27
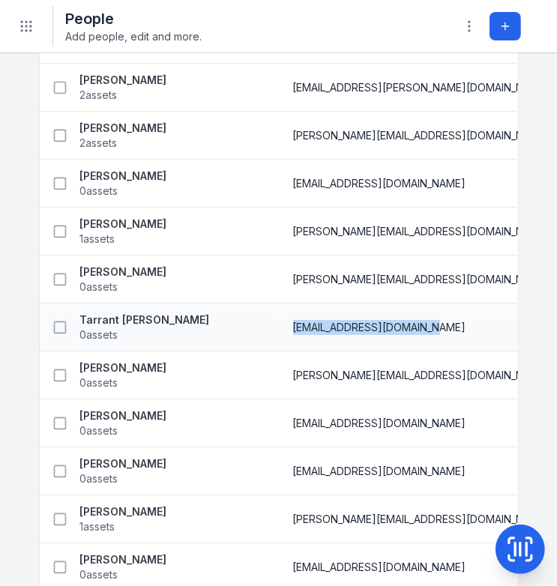
drag, startPoint x: 244, startPoint y: 327, endPoint x: 385, endPoint y: 330, distance: 141.8
click at [385, 330] on div "[EMAIL_ADDRESS][DOMAIN_NAME]" at bounding box center [463, 327] width 340 height 15
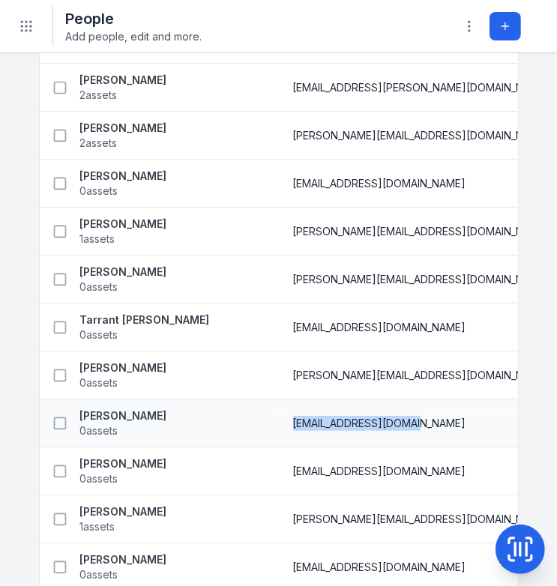
drag, startPoint x: 232, startPoint y: 422, endPoint x: 364, endPoint y: 424, distance: 132.0
click at [364, 424] on div "[EMAIL_ADDRESS][DOMAIN_NAME]" at bounding box center [463, 423] width 376 height 27
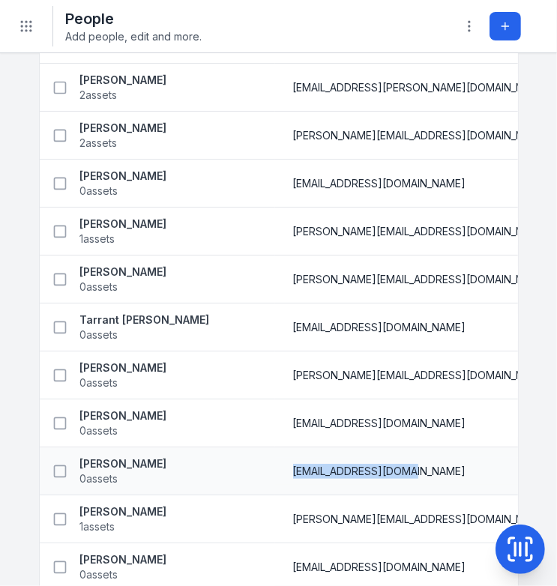
drag, startPoint x: 246, startPoint y: 468, endPoint x: 375, endPoint y: 475, distance: 129.2
click at [375, 475] on div "[EMAIL_ADDRESS][DOMAIN_NAME]" at bounding box center [463, 471] width 340 height 15
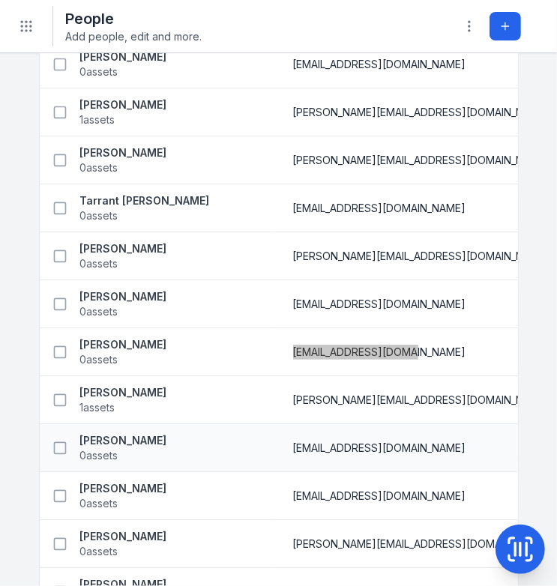
scroll to position [3137, 0]
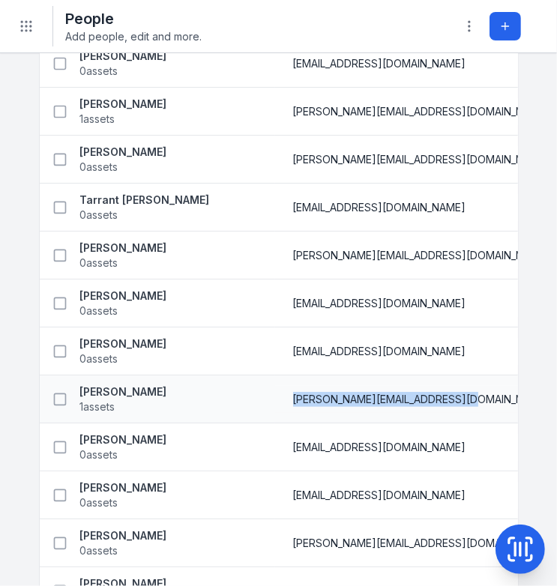
drag, startPoint x: 243, startPoint y: 398, endPoint x: 431, endPoint y: 400, distance: 188.2
click at [431, 400] on div "[PERSON_NAME][EMAIL_ADDRESS][DOMAIN_NAME]" at bounding box center [463, 399] width 376 height 27
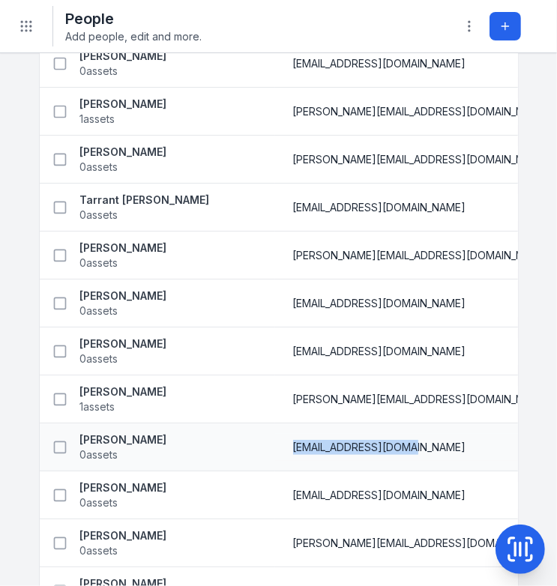
drag, startPoint x: 242, startPoint y: 445, endPoint x: 369, endPoint y: 451, distance: 126.9
click at [369, 451] on div "[EMAIL_ADDRESS][DOMAIN_NAME]" at bounding box center [463, 447] width 376 height 27
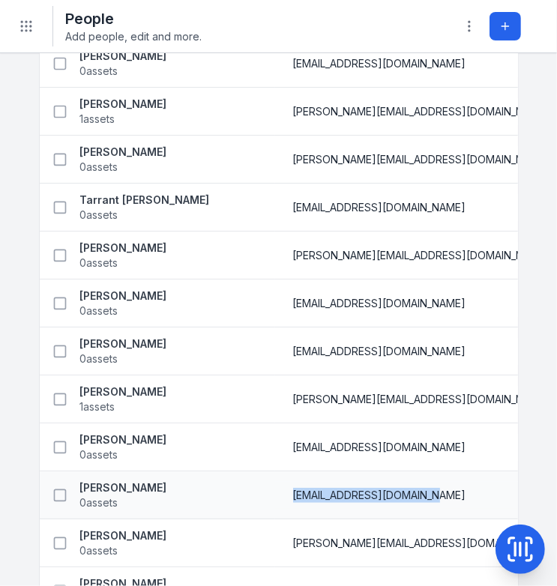
drag, startPoint x: 243, startPoint y: 493, endPoint x: 388, endPoint y: 495, distance: 145.5
click at [388, 495] on div "[EMAIL_ADDRESS][DOMAIN_NAME]" at bounding box center [463, 495] width 340 height 15
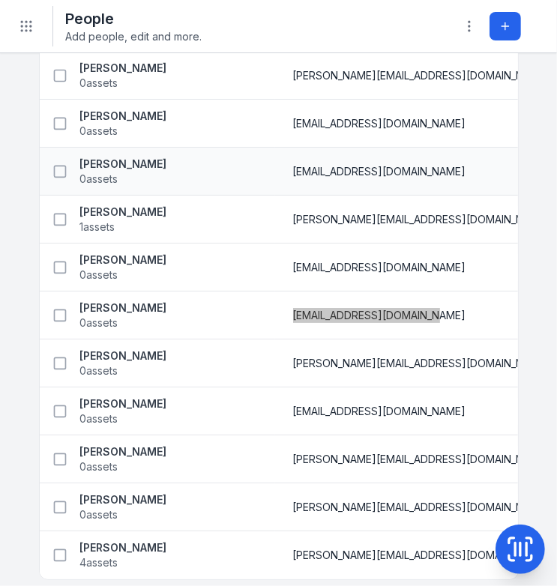
scroll to position [3333, 0]
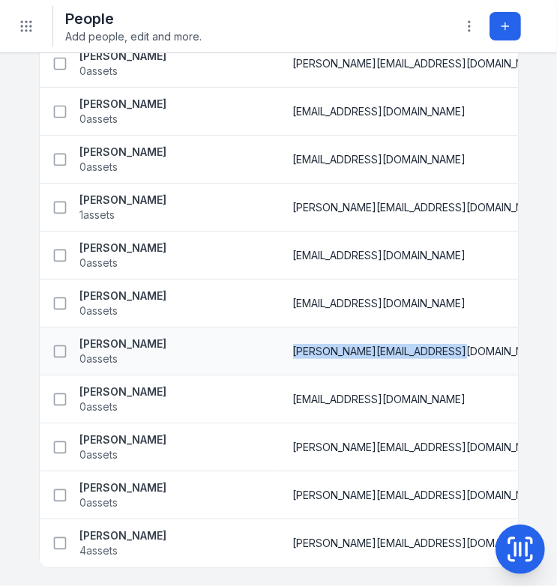
drag, startPoint x: 244, startPoint y: 343, endPoint x: 408, endPoint y: 348, distance: 164.3
click at [408, 348] on div "[PERSON_NAME][EMAIL_ADDRESS][DOMAIN_NAME]" at bounding box center [463, 351] width 340 height 15
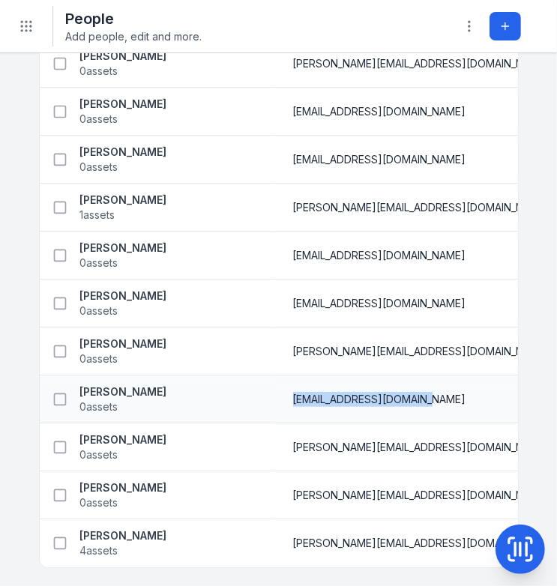
drag, startPoint x: 241, startPoint y: 393, endPoint x: 382, endPoint y: 396, distance: 141.0
click at [382, 396] on div "[EMAIL_ADDRESS][DOMAIN_NAME]" at bounding box center [463, 399] width 376 height 27
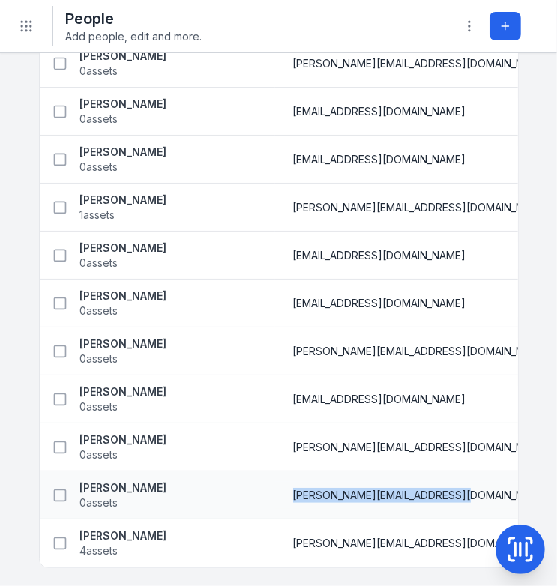
drag, startPoint x: 242, startPoint y: 490, endPoint x: 409, endPoint y: 493, distance: 167.2
click at [409, 493] on div "[PERSON_NAME][EMAIL_ADDRESS][DOMAIN_NAME]" at bounding box center [463, 495] width 376 height 27
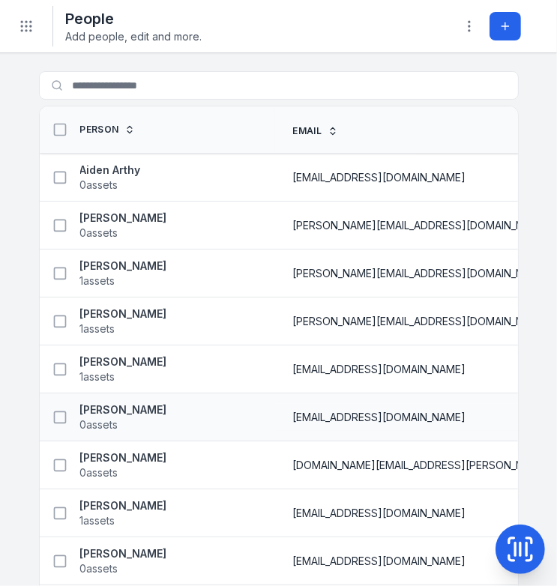
scroll to position [240, 0]
